Goal: Information Seeking & Learning: Learn about a topic

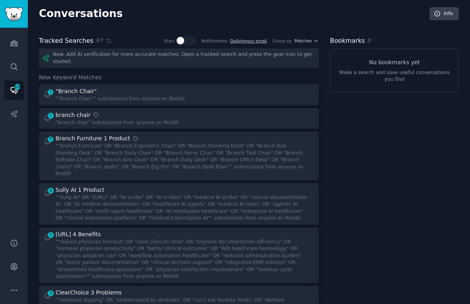
scroll to position [2101, 0]
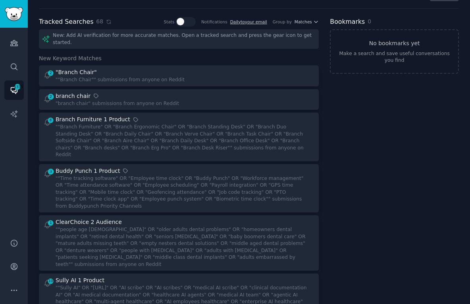
scroll to position [30, 0]
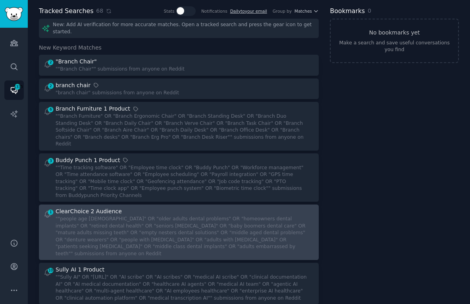
click at [116, 216] on div """people age [DEMOGRAPHIC_DATA]" OR "older adults dental problems" OR "homeowne…" at bounding box center [183, 237] width 254 height 42
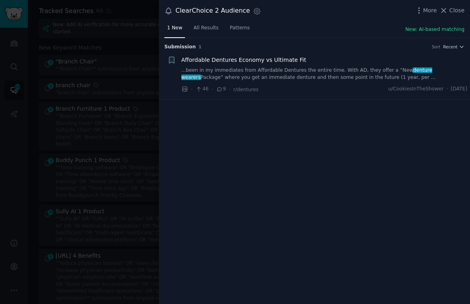
click at [261, 76] on link "...been in my immediates from Affordable Dentures the entire time. With AD, the…" at bounding box center [324, 74] width 286 height 14
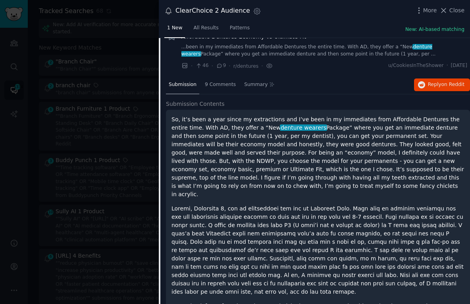
scroll to position [23, 0]
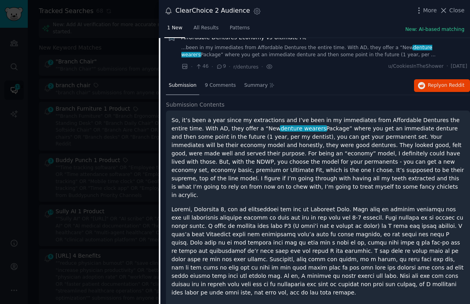
drag, startPoint x: 420, startPoint y: 200, endPoint x: 174, endPoint y: 115, distance: 260.2
copy div "Lo, ip’d sita c adip elits do eiusmodtemp inc U’la etdo ma al enimadmini veni Q…"
click at [450, 11] on span "Close" at bounding box center [456, 10] width 15 height 8
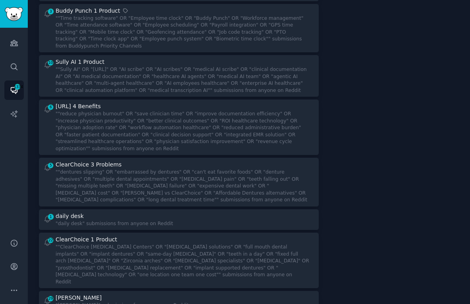
scroll to position [1693, 0]
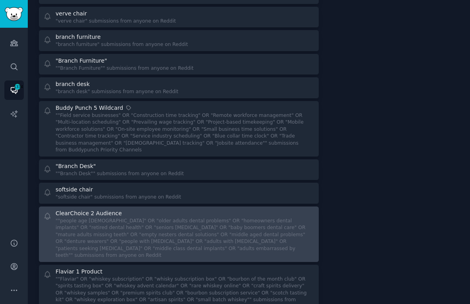
click at [196, 218] on div """people age [DEMOGRAPHIC_DATA]" OR "older adults dental problems" OR "homeowne…" at bounding box center [183, 239] width 254 height 42
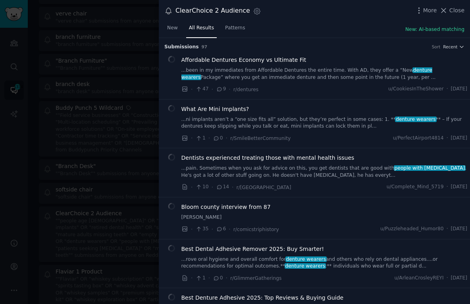
click at [250, 61] on span "Affordable Dentures Economy vs Ultimate Fit" at bounding box center [243, 60] width 125 height 8
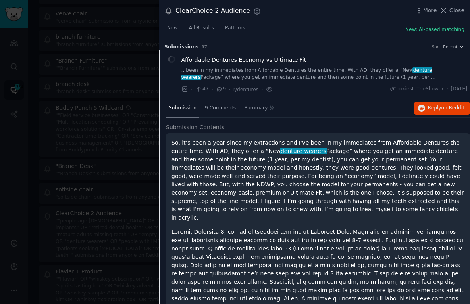
scroll to position [12, 0]
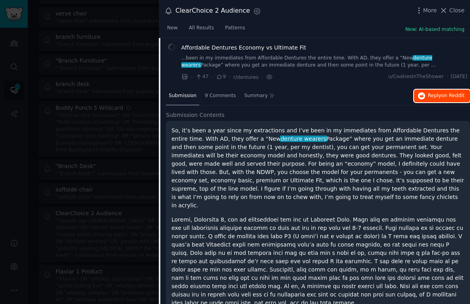
click at [453, 93] on span "on Reddit" at bounding box center [452, 96] width 23 height 6
click at [116, 51] on div at bounding box center [235, 152] width 470 height 304
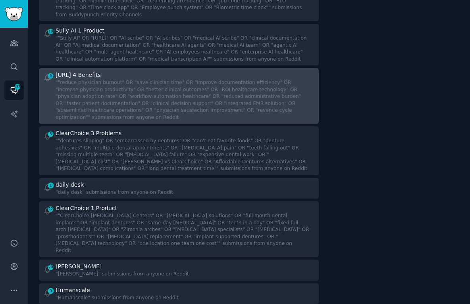
scroll to position [211, 0]
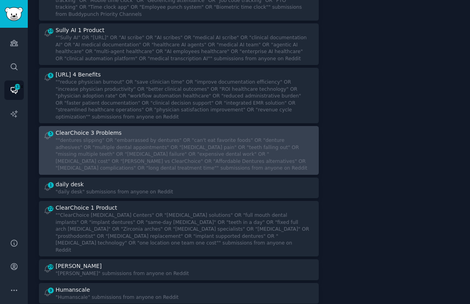
click at [208, 145] on div """dentures slipping" OR "embarrassed by dentures" OR "can't eat favorite foods"…" at bounding box center [183, 154] width 254 height 35
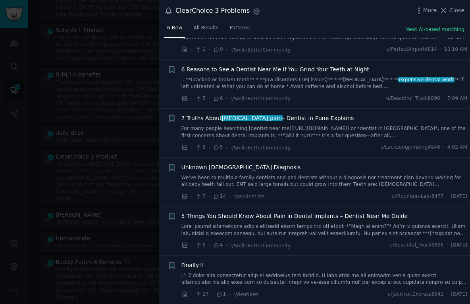
scroll to position [0, 0]
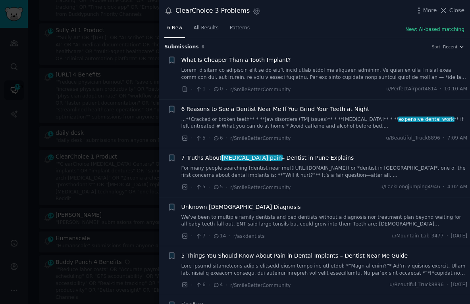
click at [119, 184] on div at bounding box center [235, 152] width 470 height 304
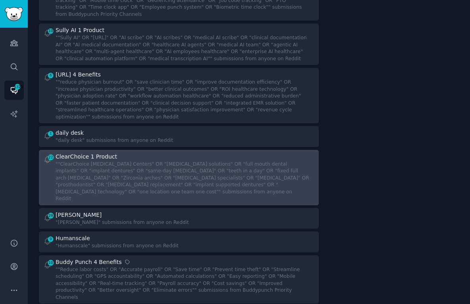
click at [153, 165] on div """ClearChoice [MEDICAL_DATA] Centers" OR "[MEDICAL_DATA] solutions" OR "full mo…" at bounding box center [183, 182] width 254 height 42
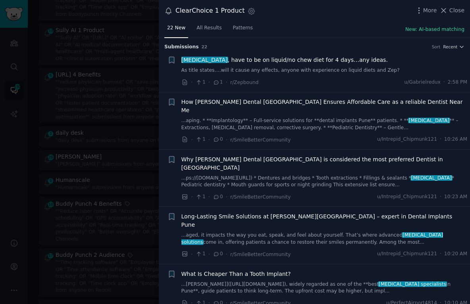
click at [241, 60] on span "[MEDICAL_DATA] , have to be on liquid/no chew diet for 4 days…any ideas." at bounding box center [284, 60] width 206 height 8
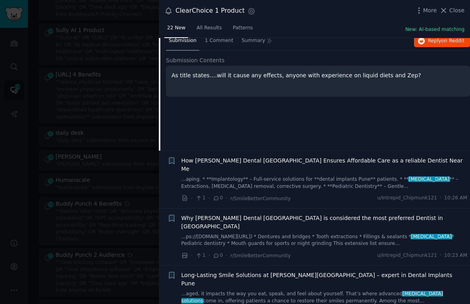
scroll to position [62, 0]
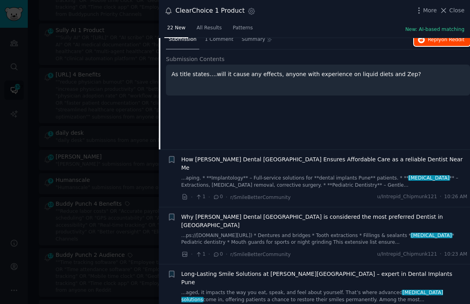
click at [449, 43] on button "Reply on Reddit" at bounding box center [442, 40] width 56 height 13
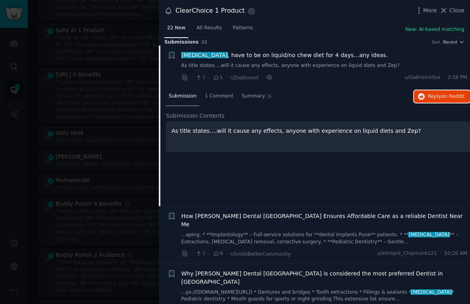
scroll to position [0, 0]
